Goal: Task Accomplishment & Management: Manage account settings

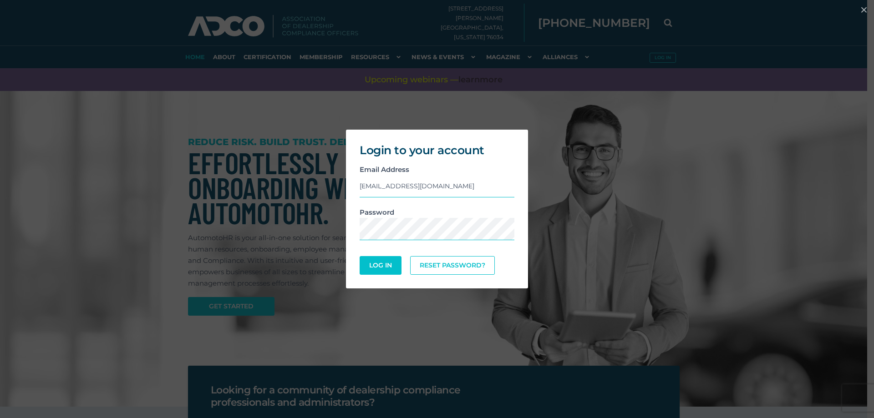
type input "[EMAIL_ADDRESS][DOMAIN_NAME]"
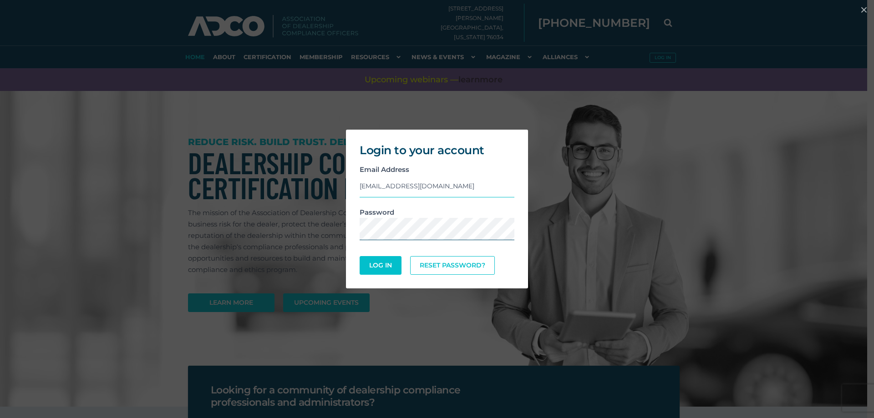
click at [360, 256] on button "Log In" at bounding box center [381, 265] width 42 height 19
click at [368, 269] on button "Log In" at bounding box center [381, 266] width 40 height 18
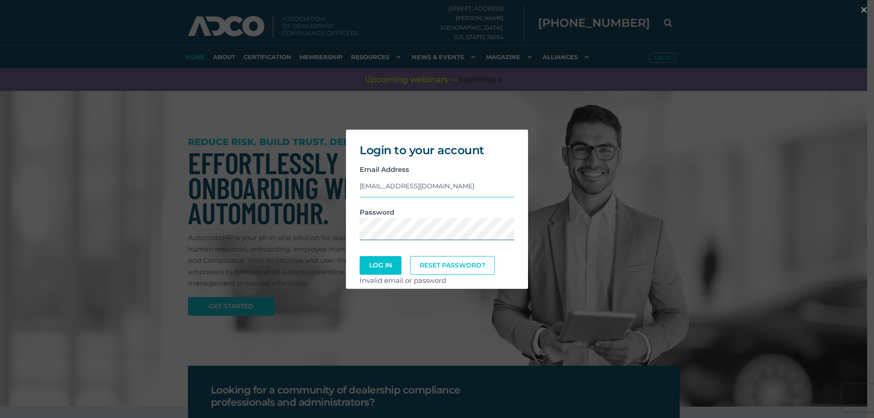
click at [360, 256] on button "Log In" at bounding box center [381, 265] width 42 height 19
click at [112, 202] on div "Login to your account Email Address [EMAIL_ADDRESS][DOMAIN_NAME] Password Log I…" at bounding box center [437, 209] width 867 height 168
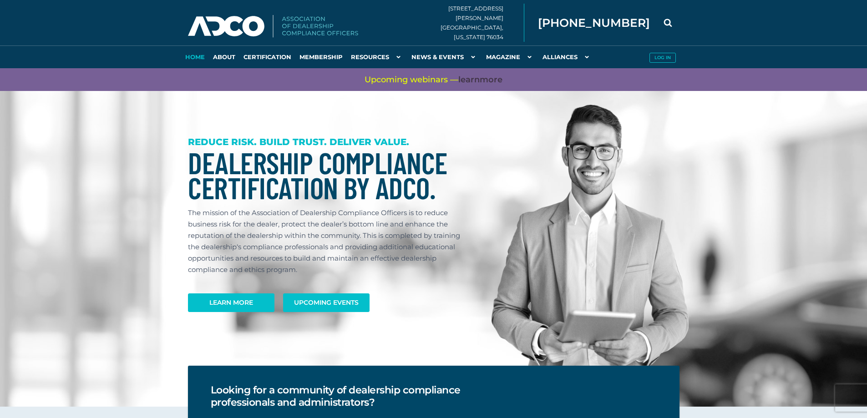
click at [54, 151] on section "REDUCE RISK. BUILD TRUST. DELIVER VALUE. Dealership Compliance Certification by…" at bounding box center [433, 249] width 867 height 316
